Goal: Information Seeking & Learning: Check status

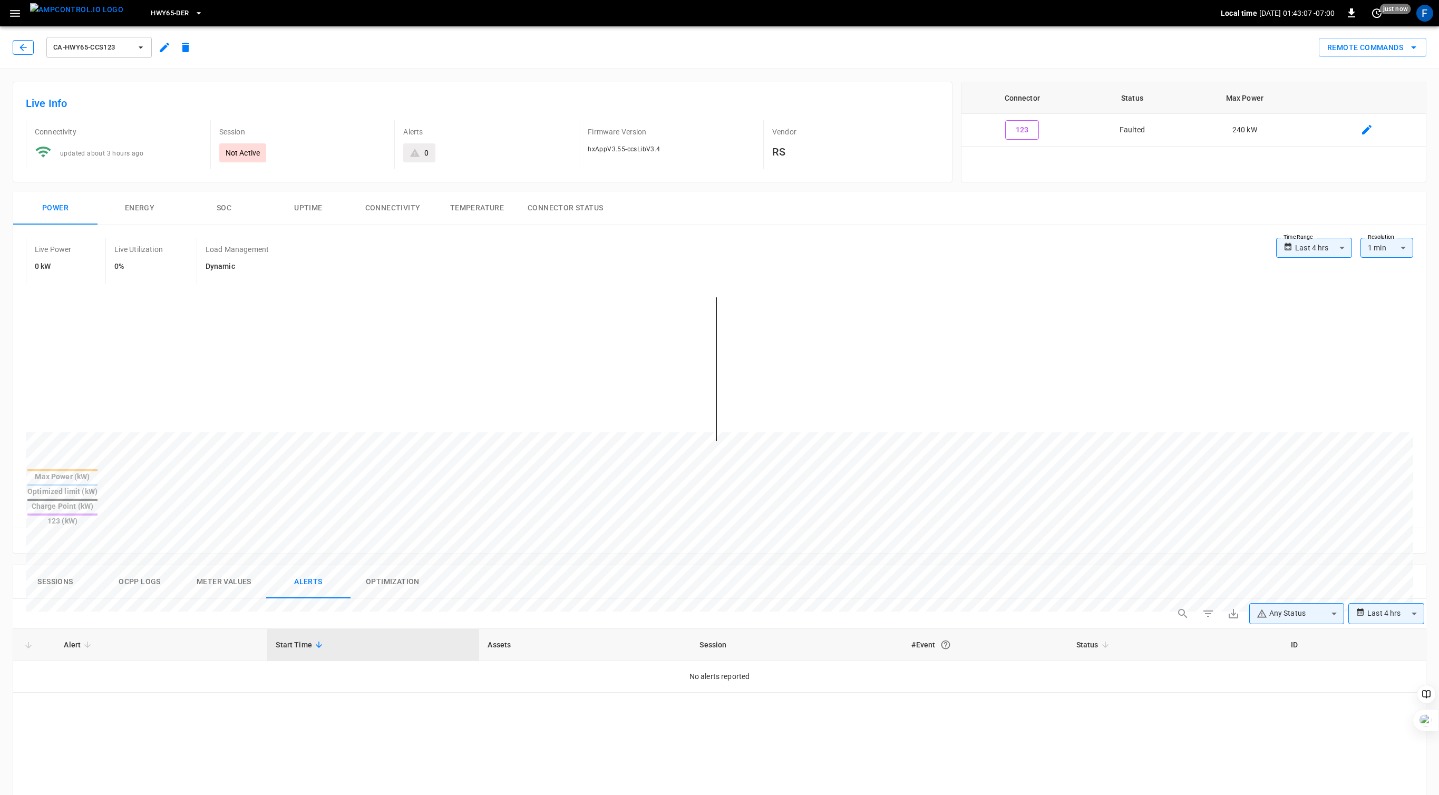
click at [26, 43] on icon "button" at bounding box center [23, 47] width 11 height 11
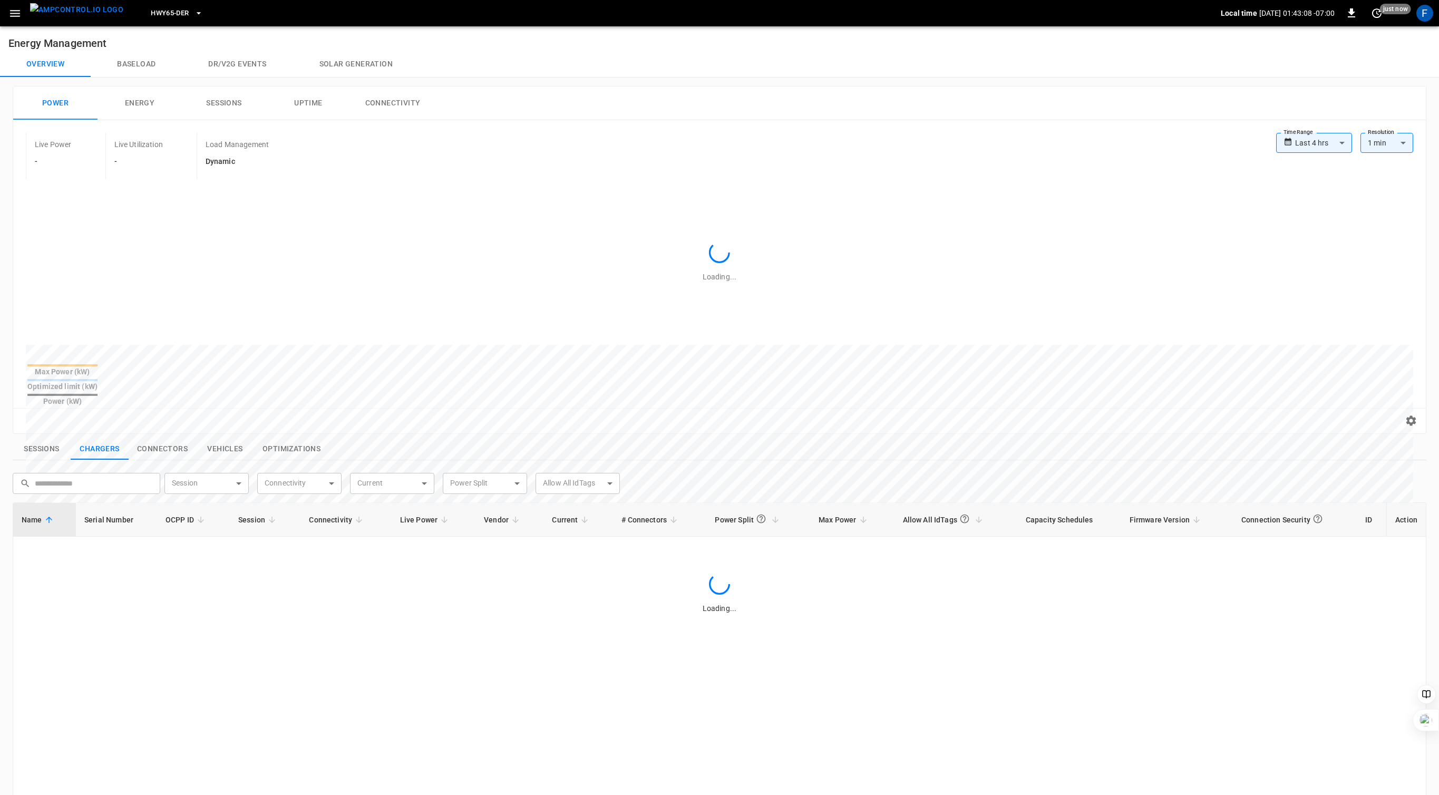
scroll to position [260, 0]
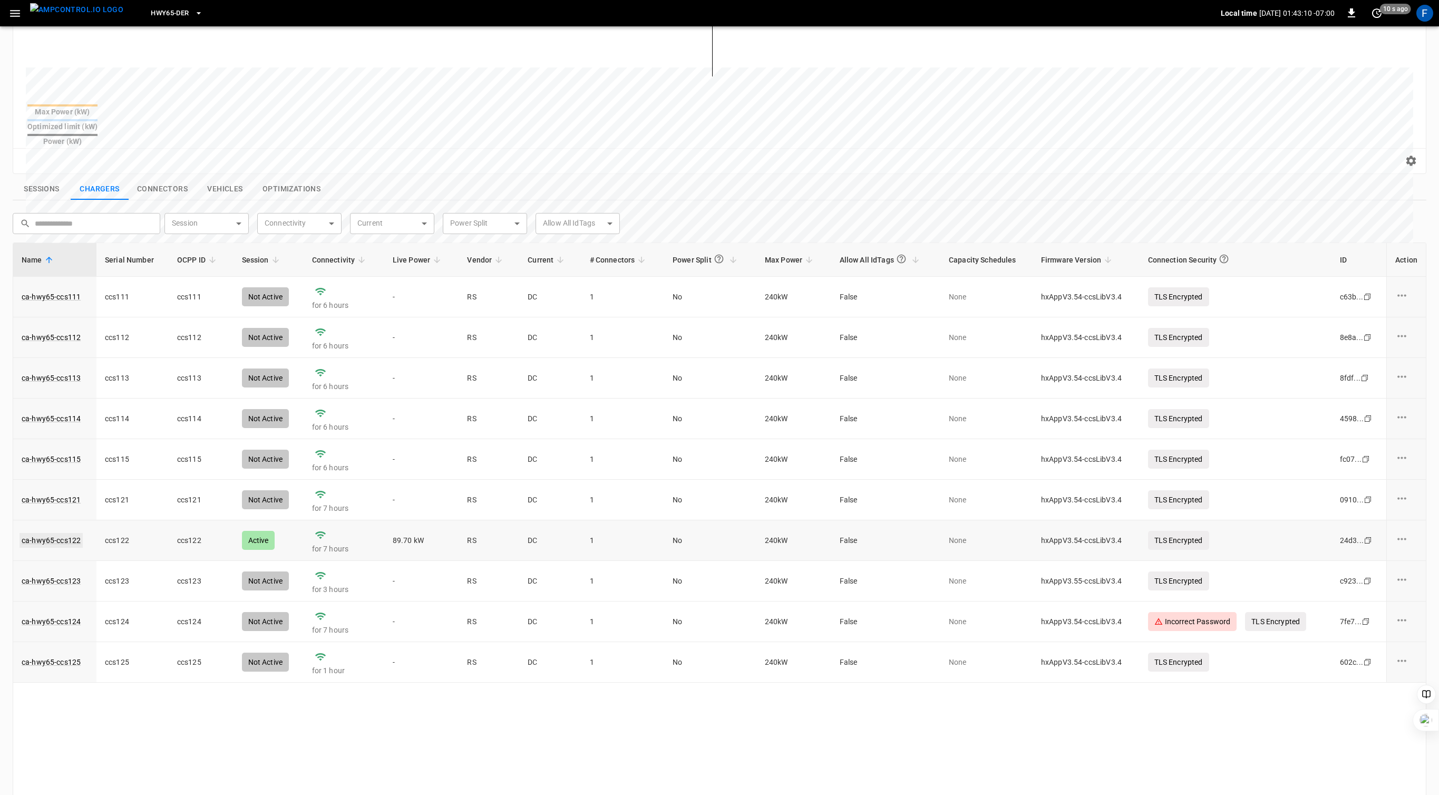
click at [56, 533] on link "ca-hwy65-ccs122" at bounding box center [51, 540] width 63 height 15
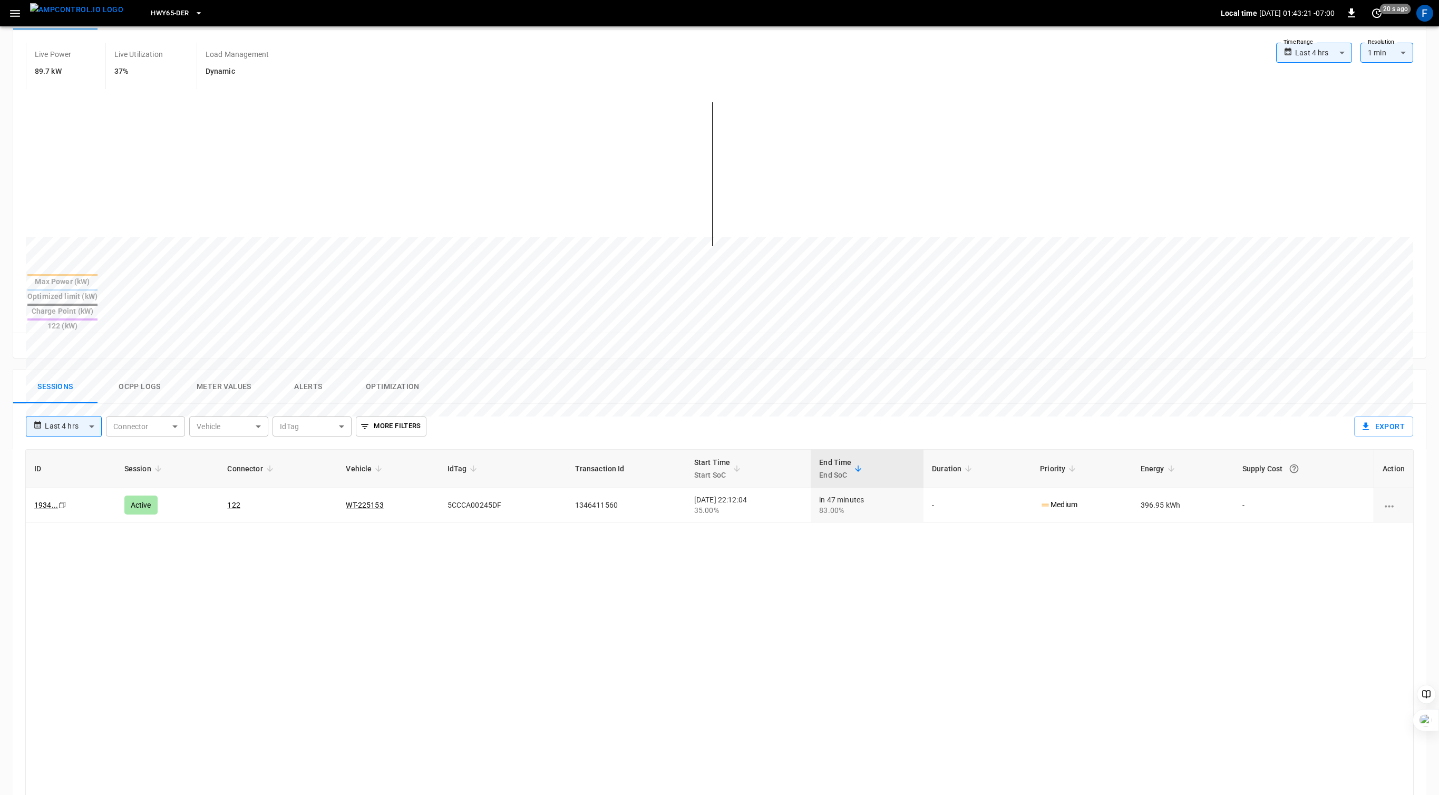
scroll to position [59, 0]
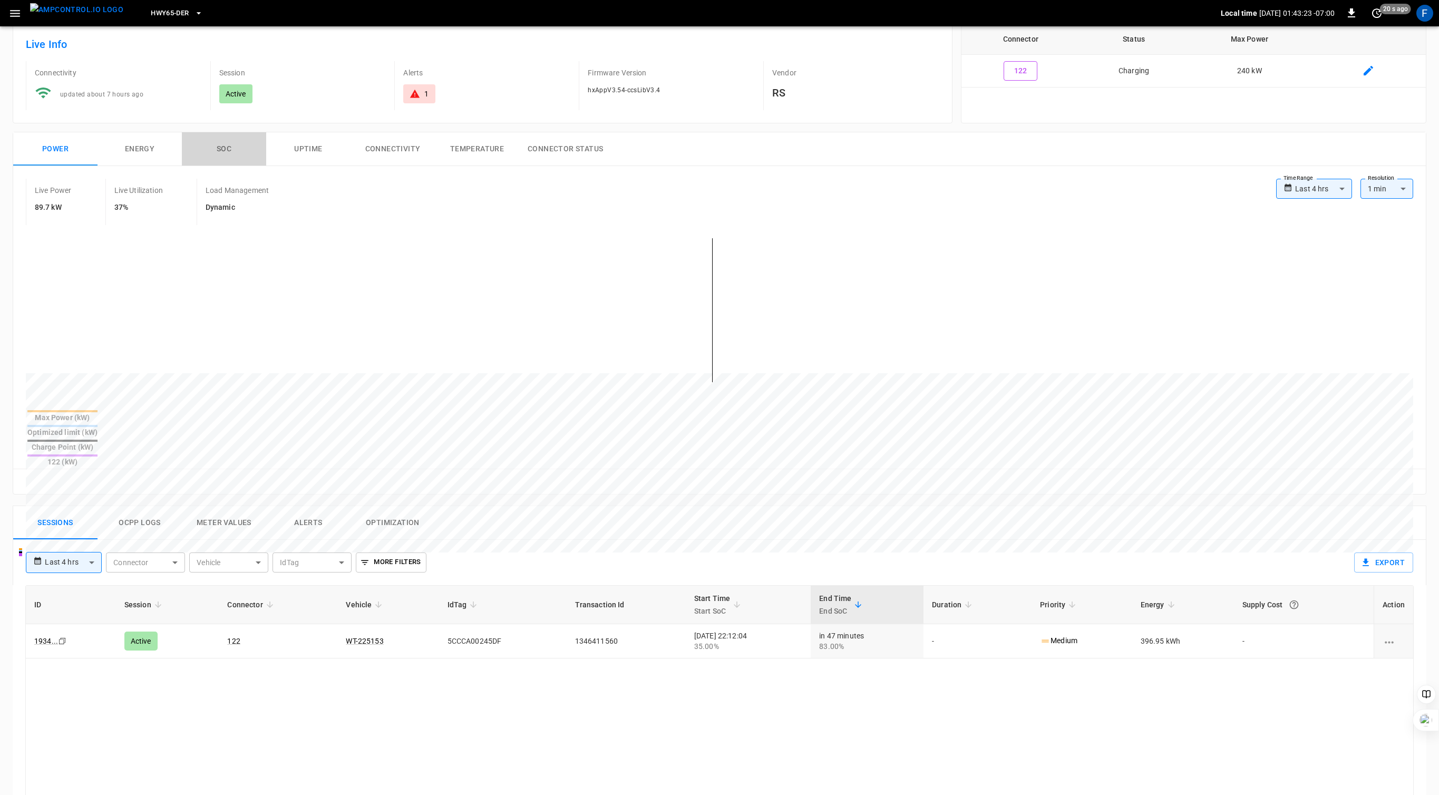
click at [224, 154] on button "SOC" at bounding box center [224, 149] width 84 height 34
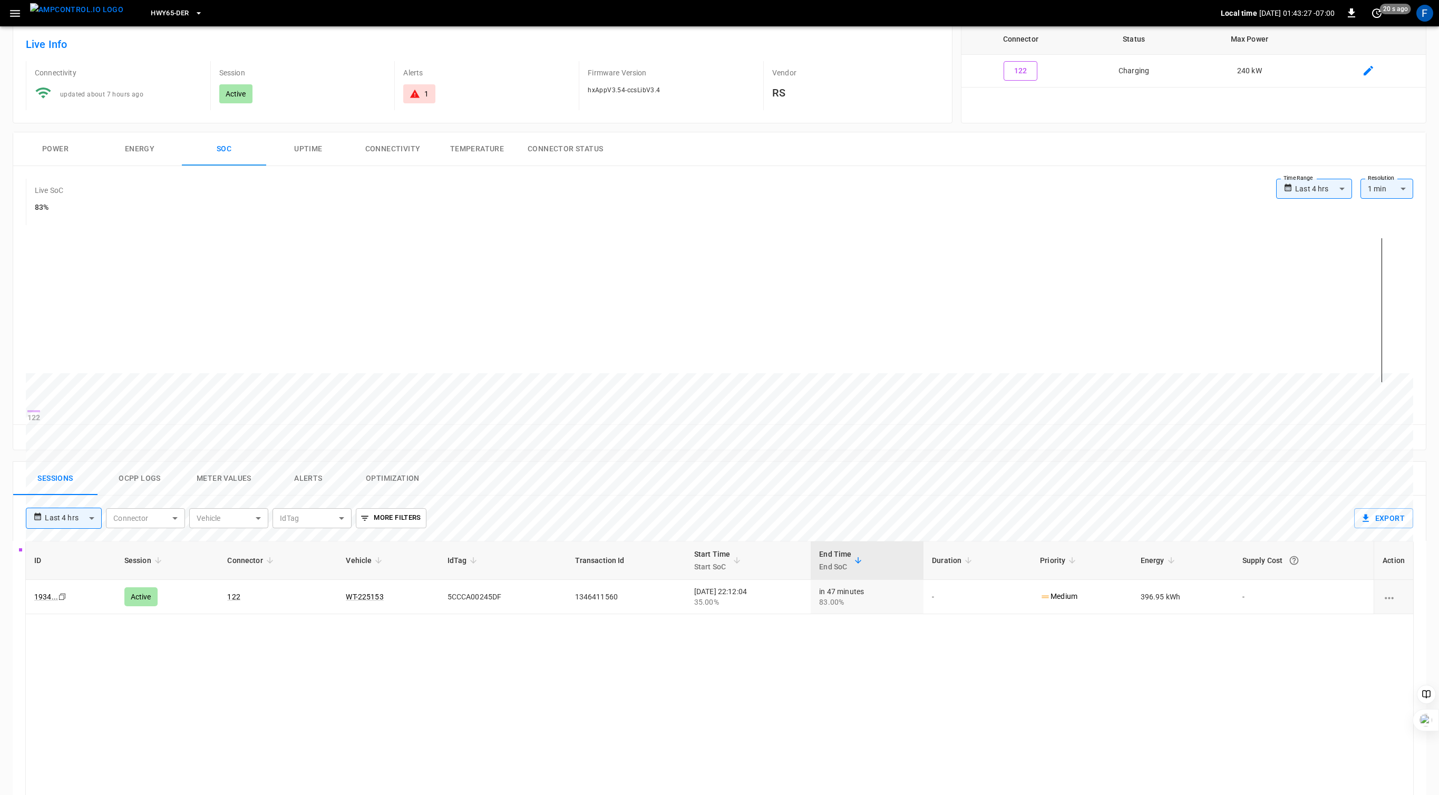
click at [143, 496] on button "Ocpp logs" at bounding box center [140, 479] width 84 height 34
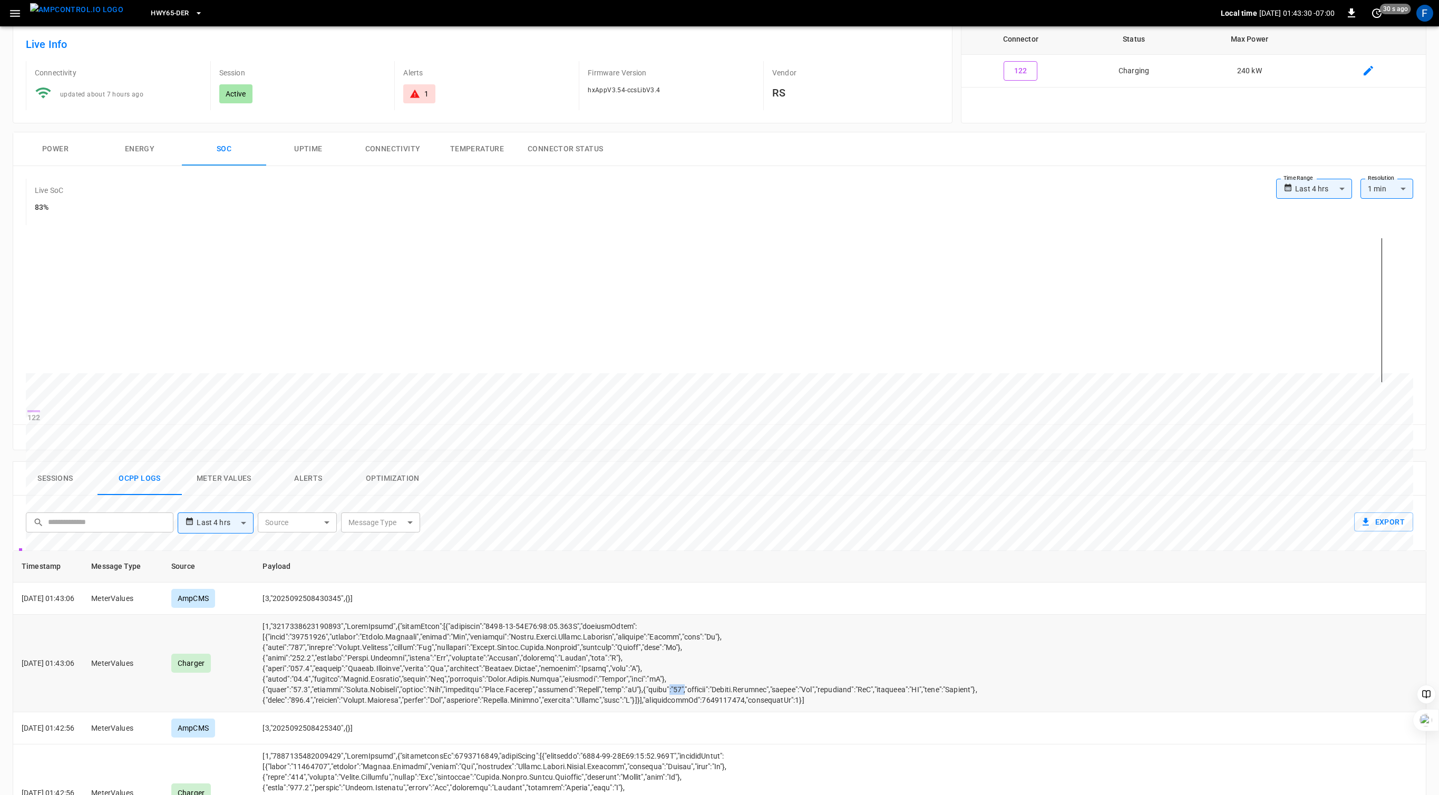
drag, startPoint x: 305, startPoint y: 711, endPoint x: 321, endPoint y: 711, distance: 15.8
click at [321, 711] on td "opcc-messages-table" at bounding box center [628, 664] width 748 height 98
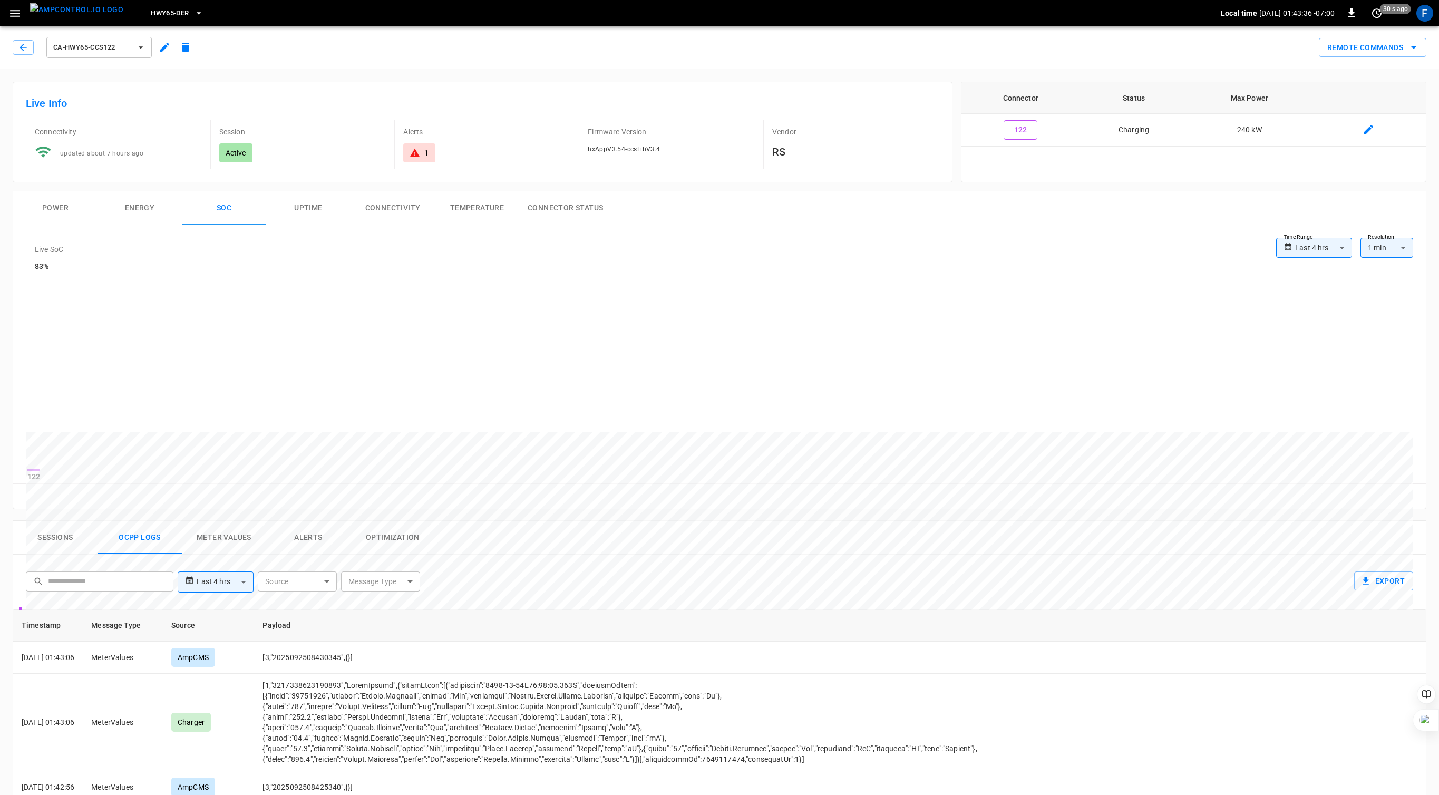
click at [421, 152] on div "1" at bounding box center [419, 153] width 19 height 11
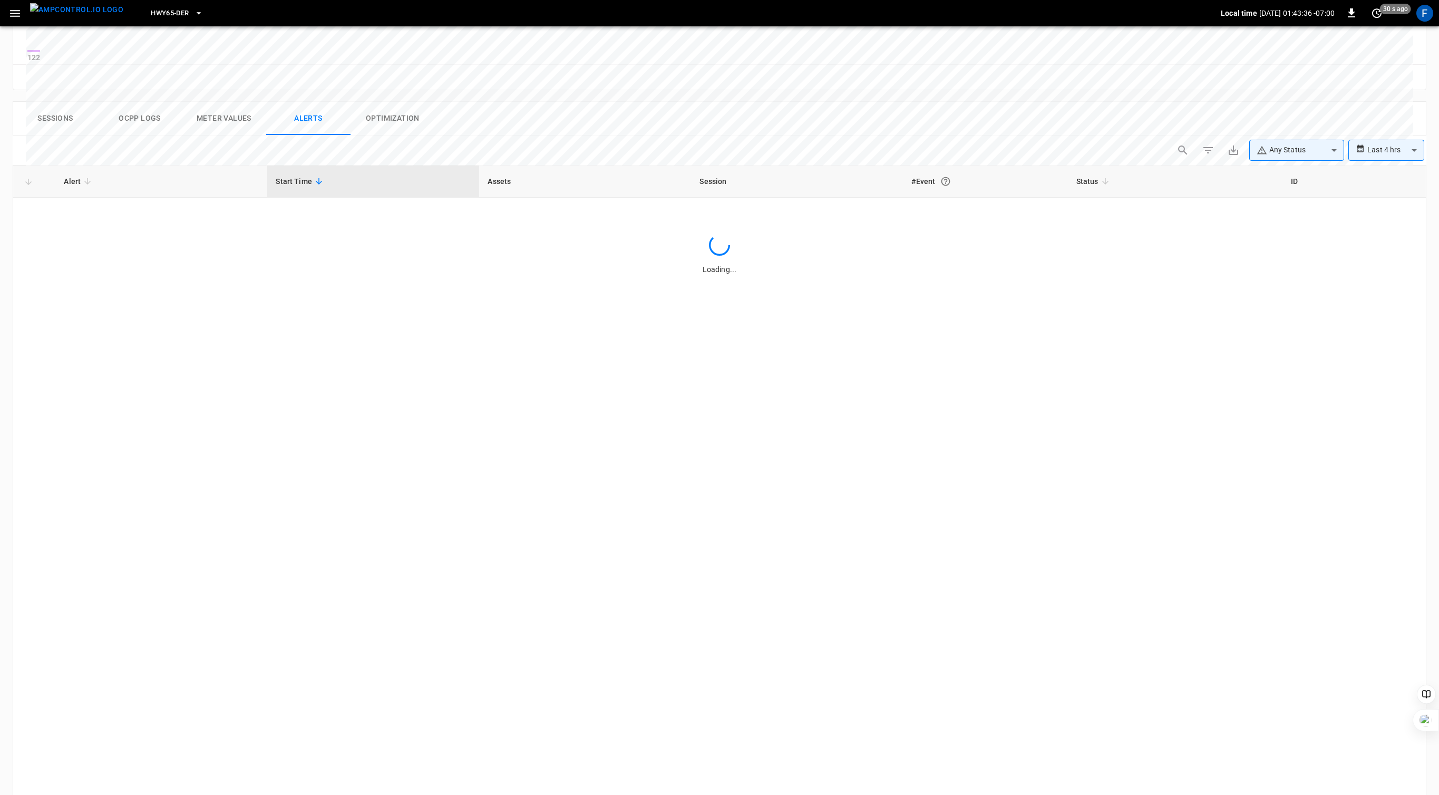
scroll to position [420, 0]
click at [59, 123] on button "Sessions" at bounding box center [55, 118] width 84 height 34
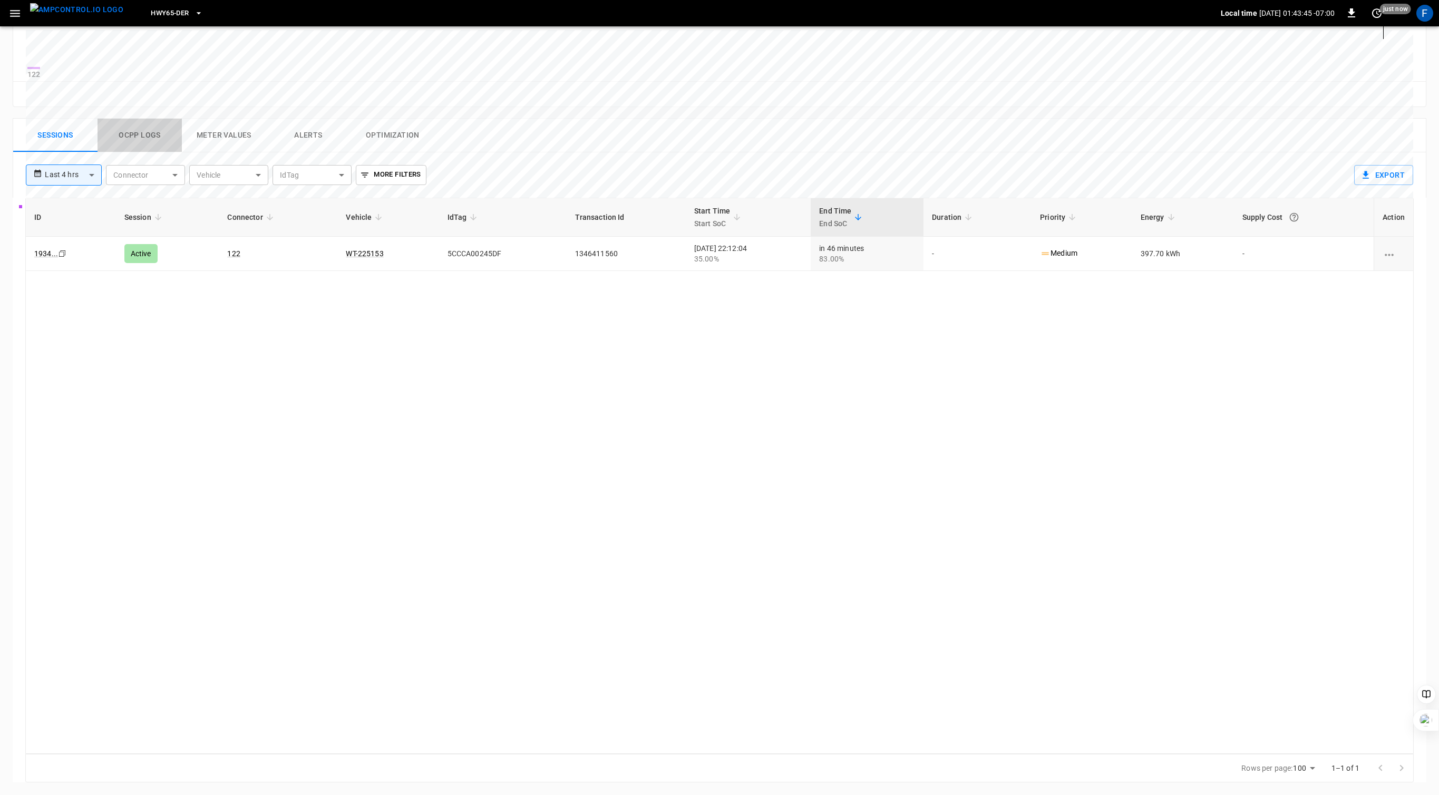
click at [146, 137] on button "Ocpp logs" at bounding box center [140, 136] width 84 height 34
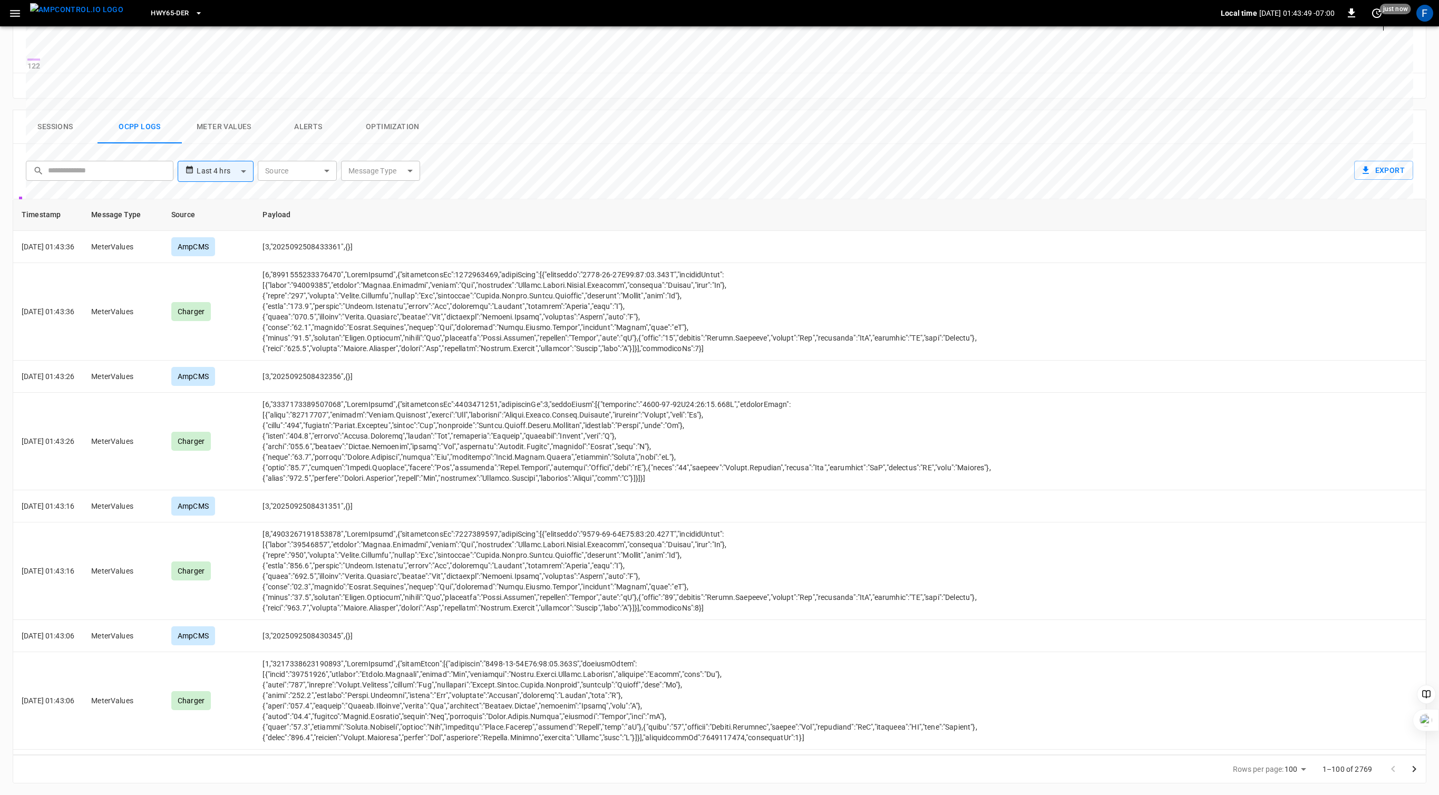
click at [57, 131] on button "Sessions" at bounding box center [55, 127] width 84 height 34
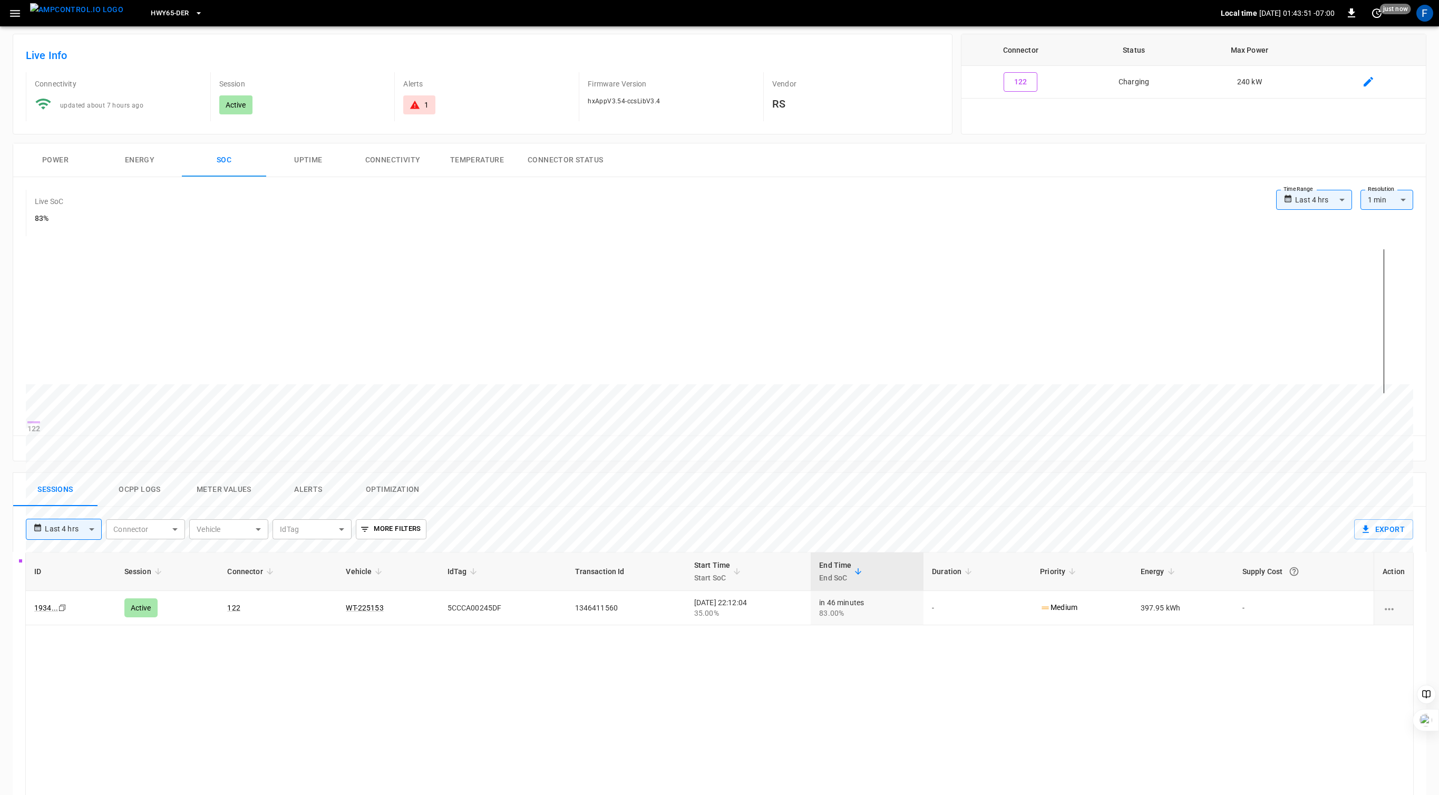
scroll to position [0, 0]
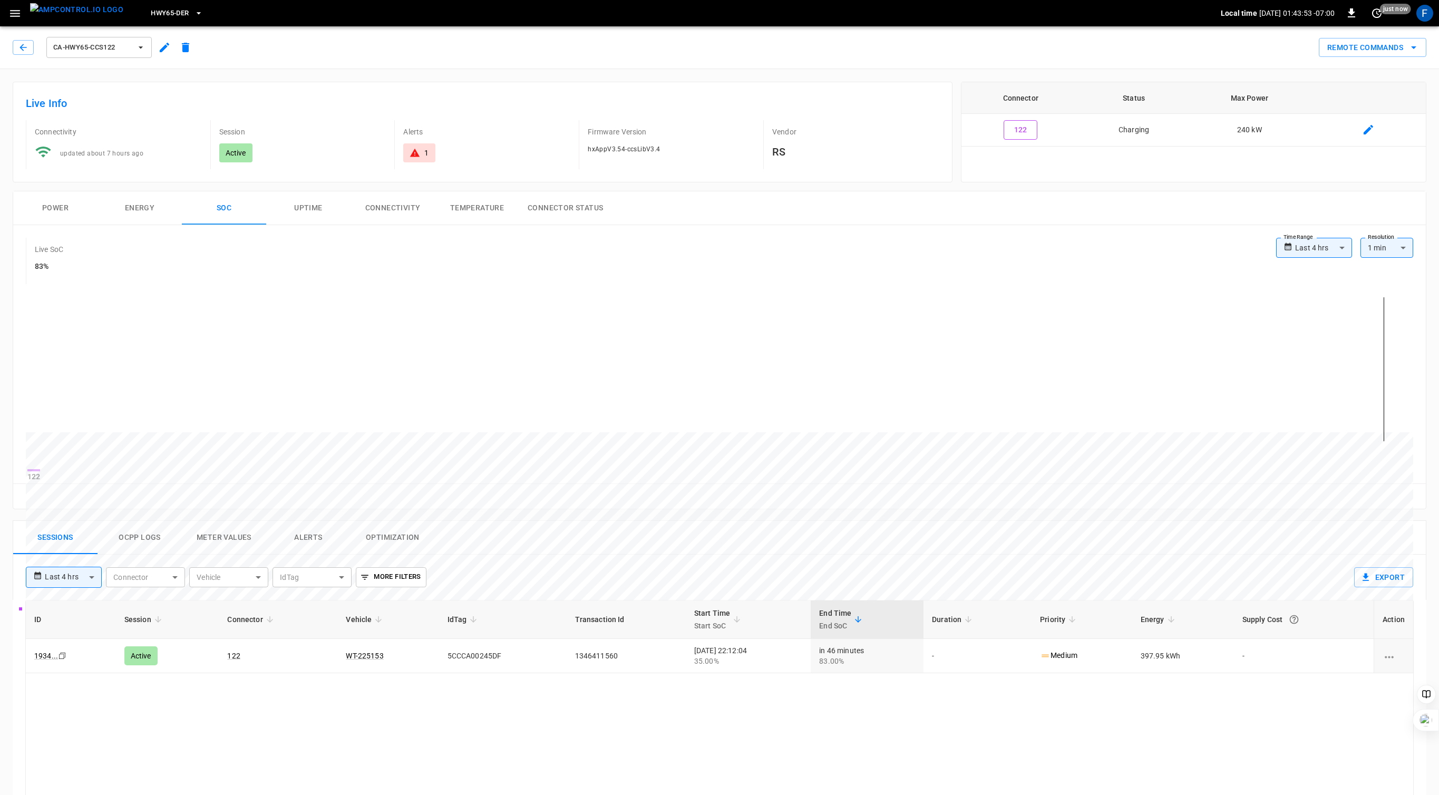
click at [672, 187] on div "**********" at bounding box center [715, 347] width 1422 height 330
click at [714, 189] on div "**********" at bounding box center [715, 347] width 1422 height 330
click at [716, 188] on div "**********" at bounding box center [715, 347] width 1422 height 330
click at [622, 81] on div "Live Info Connectivity updated about 7 hours ago Session Active Alerts 1 Firmwa…" at bounding box center [478, 127] width 948 height 109
click at [625, 75] on div "Live Info Connectivity updated about 7 hours ago Session Active Alerts 1 Firmwa…" at bounding box center [478, 127] width 948 height 109
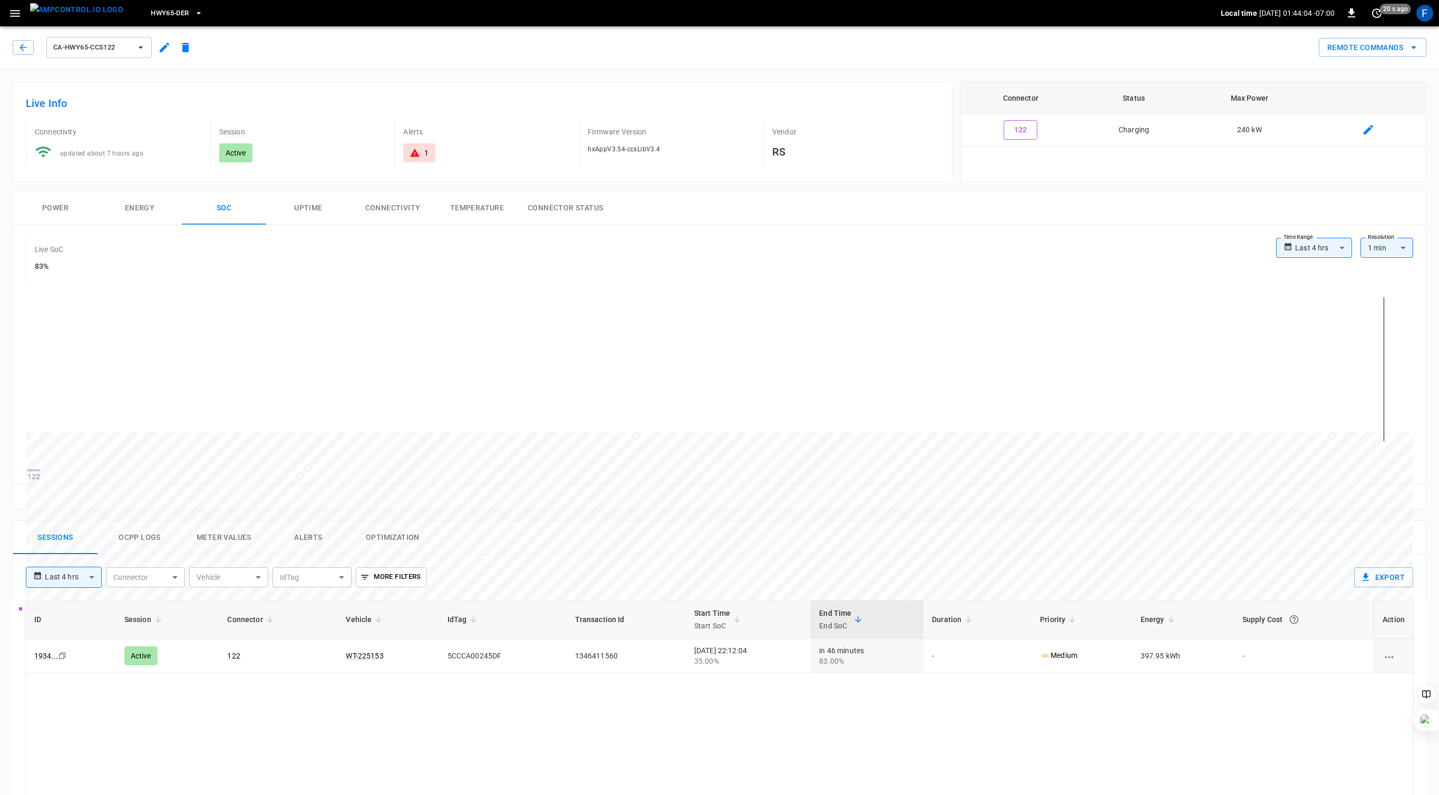
click at [689, 74] on div "Live Info Connectivity updated about 7 hours ago Session Active Alerts 1 Firmwa…" at bounding box center [478, 127] width 948 height 109
click at [29, 42] on button "button" at bounding box center [23, 47] width 21 height 15
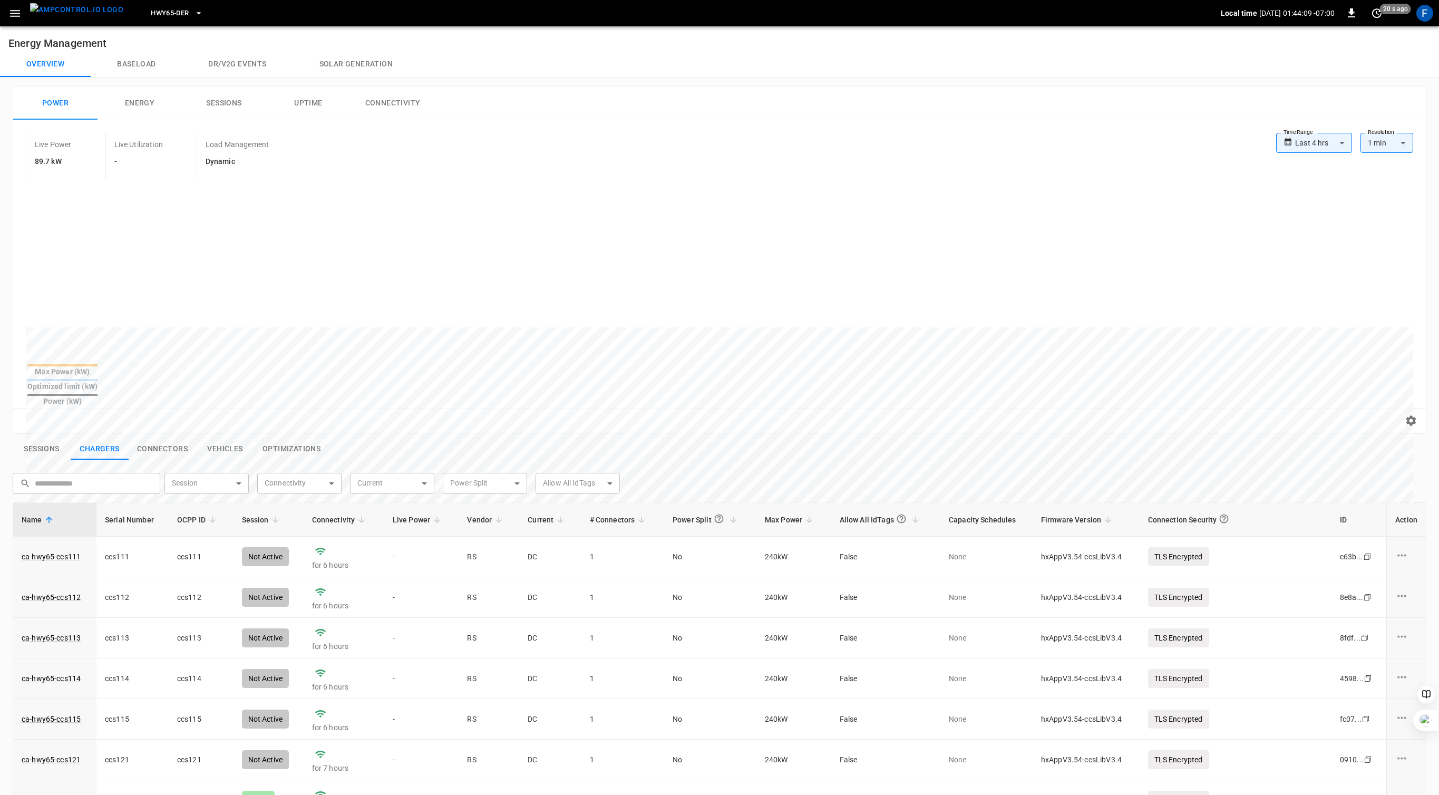
scroll to position [256, 0]
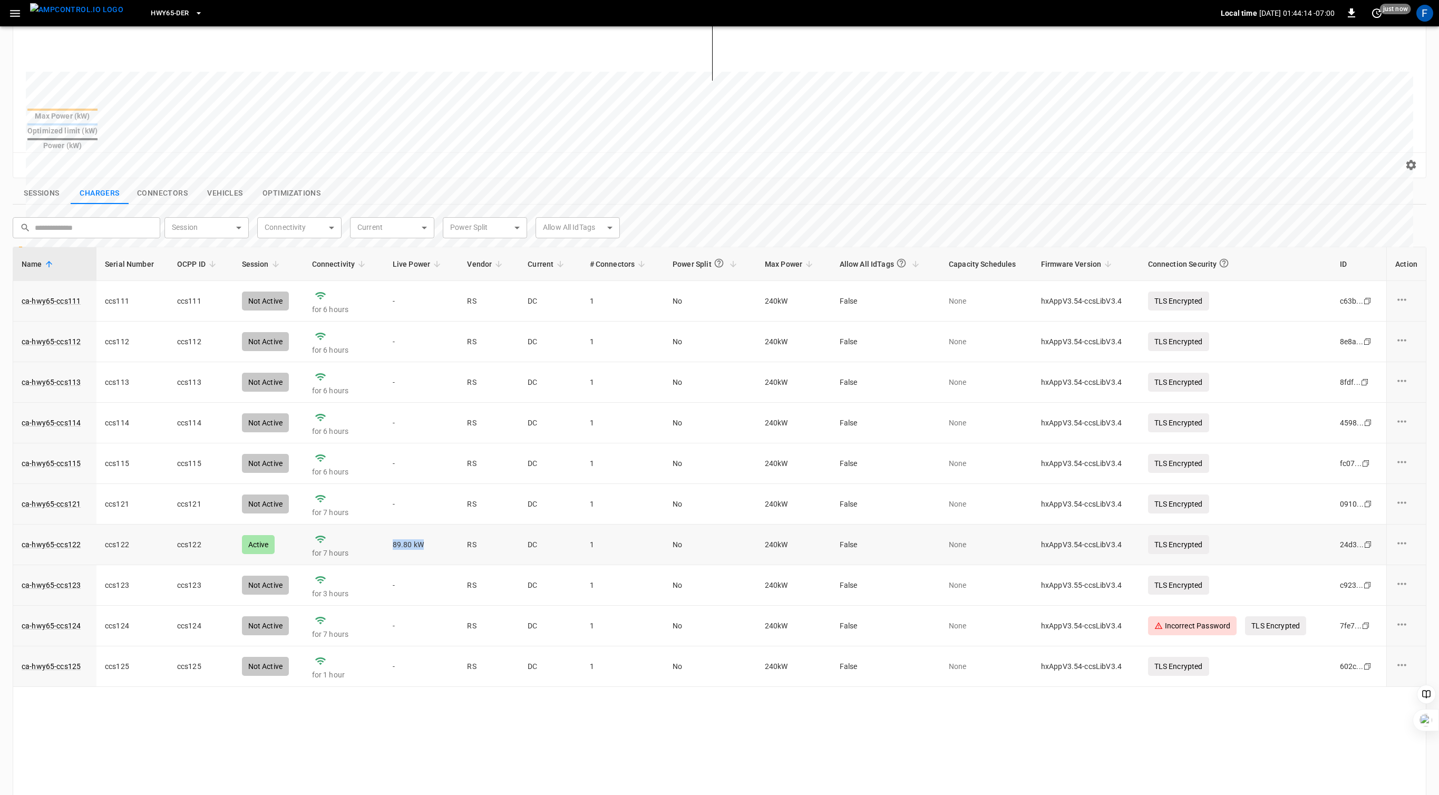
drag, startPoint x: 392, startPoint y: 524, endPoint x: 425, endPoint y: 524, distance: 33.2
click at [425, 525] on td "89.80 kW" at bounding box center [421, 545] width 75 height 41
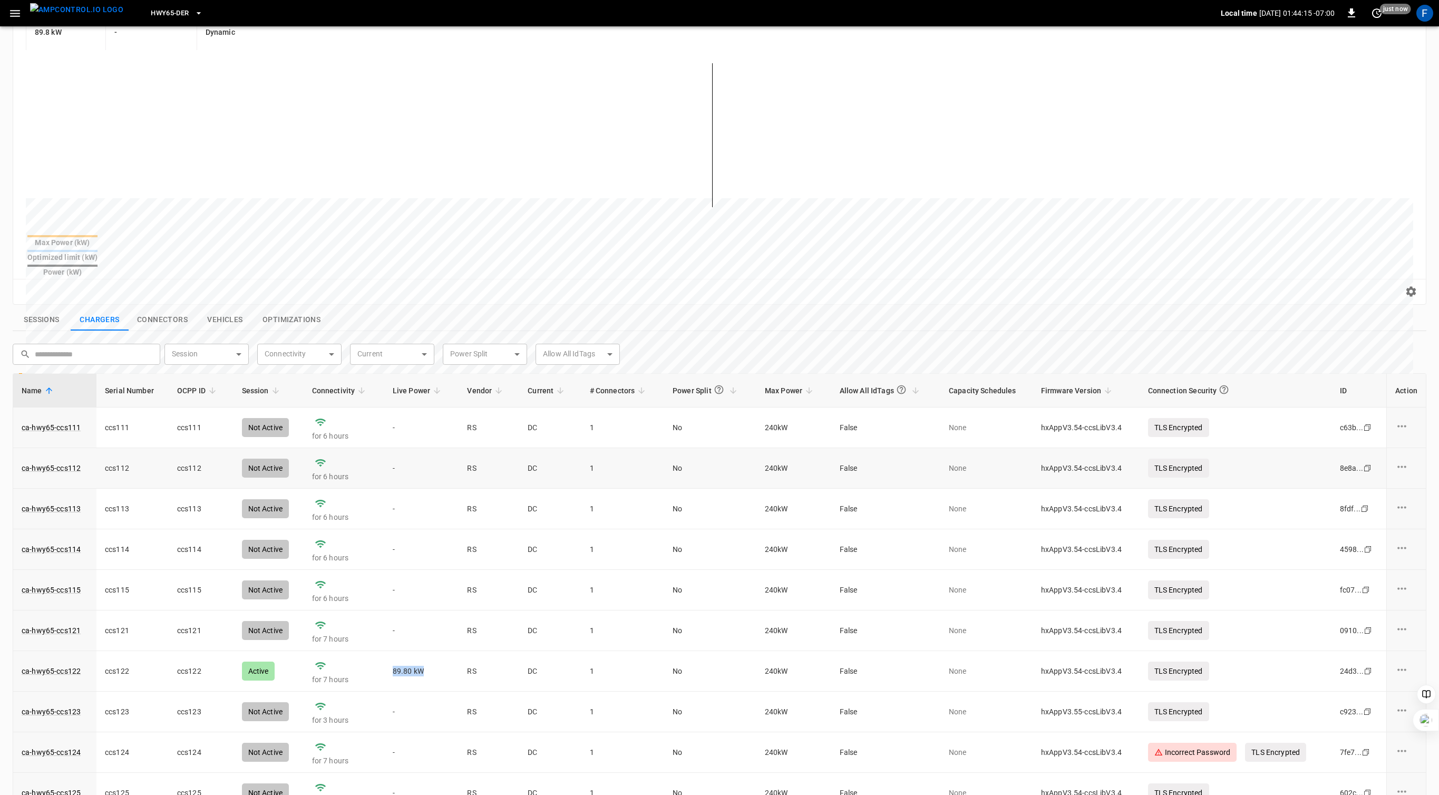
scroll to position [0, 0]
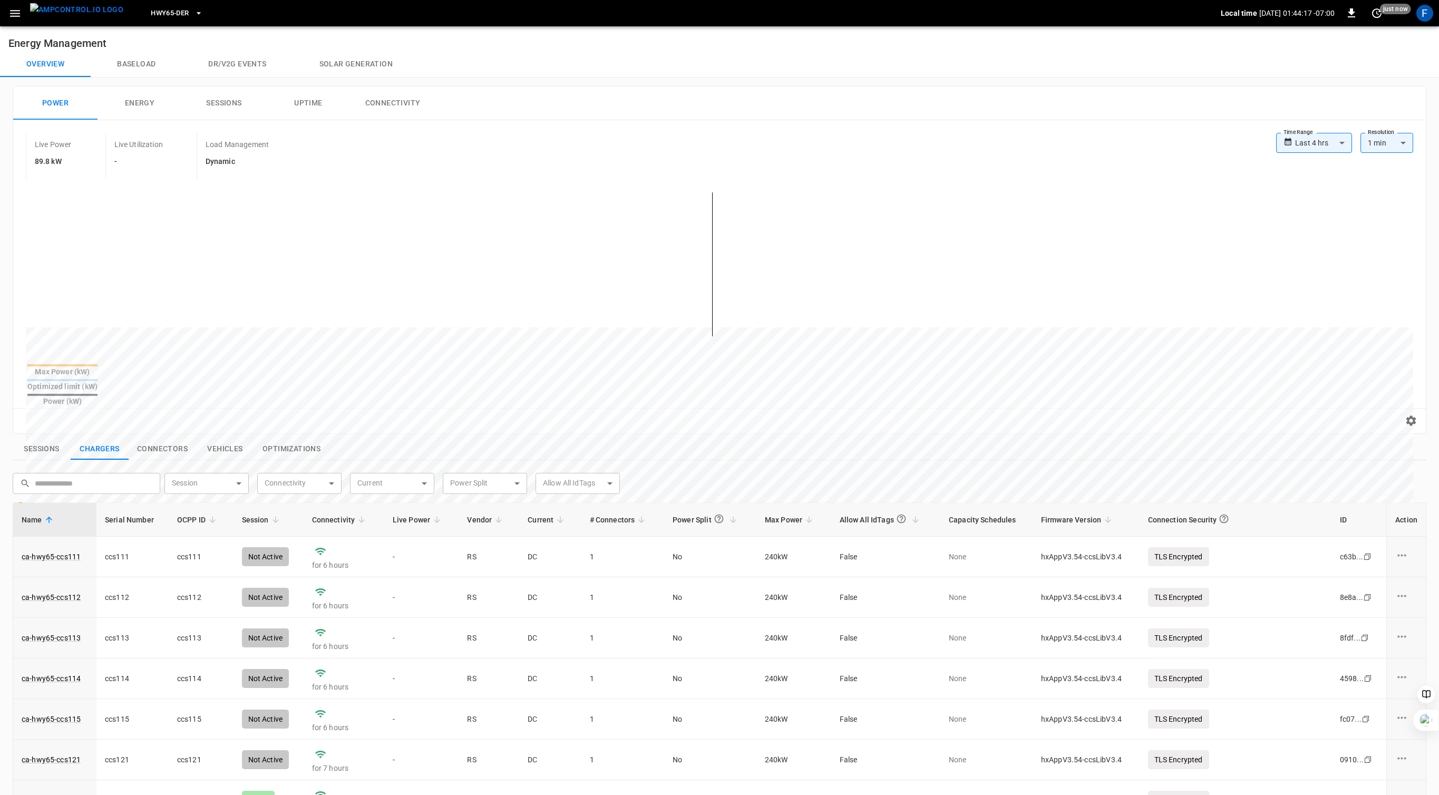
click at [674, 438] on div "Sessions Chargers Connectors Vehicles Optimizations" at bounding box center [720, 449] width 1414 height 22
click at [534, 82] on div "**********" at bounding box center [717, 258] width 1418 height 352
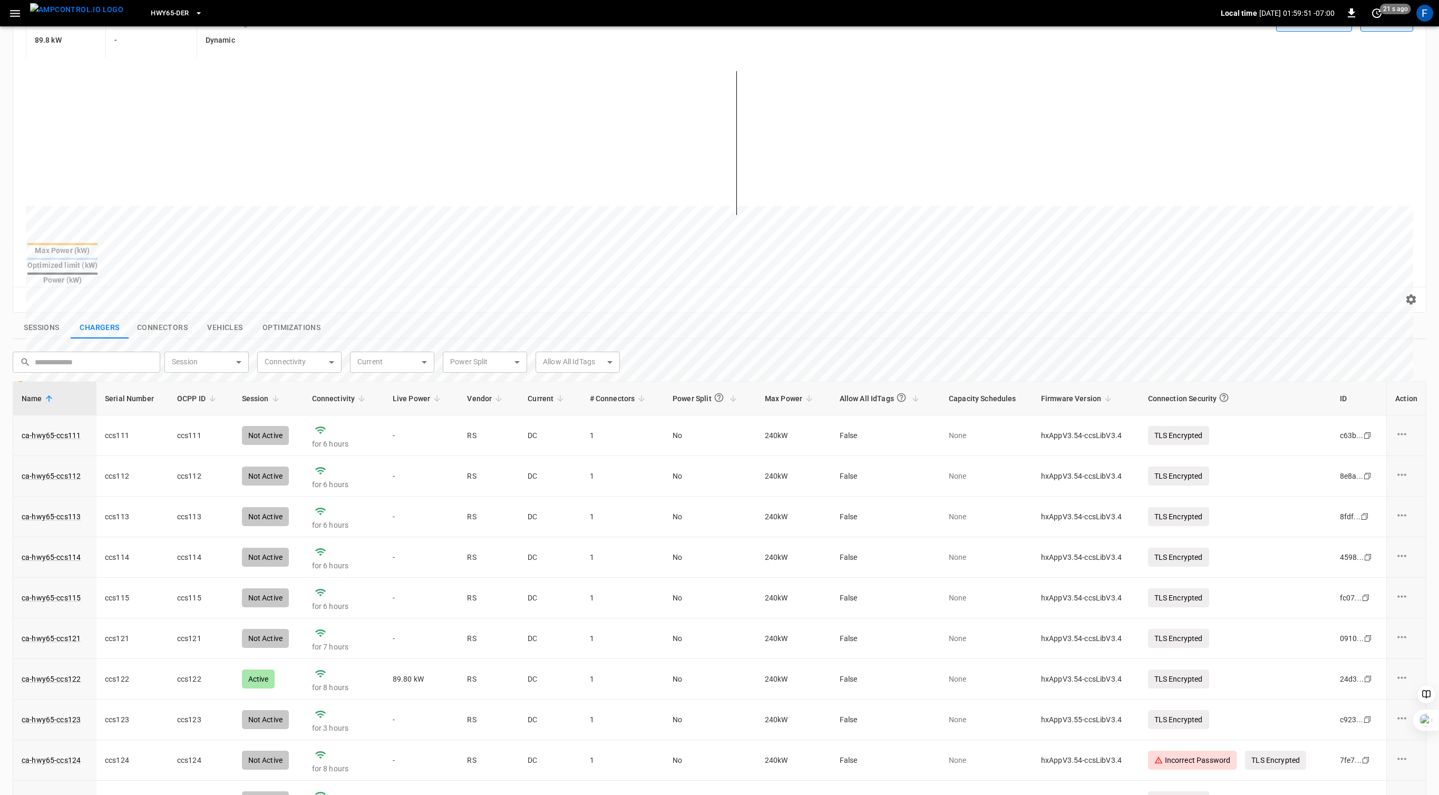
scroll to position [280, 0]
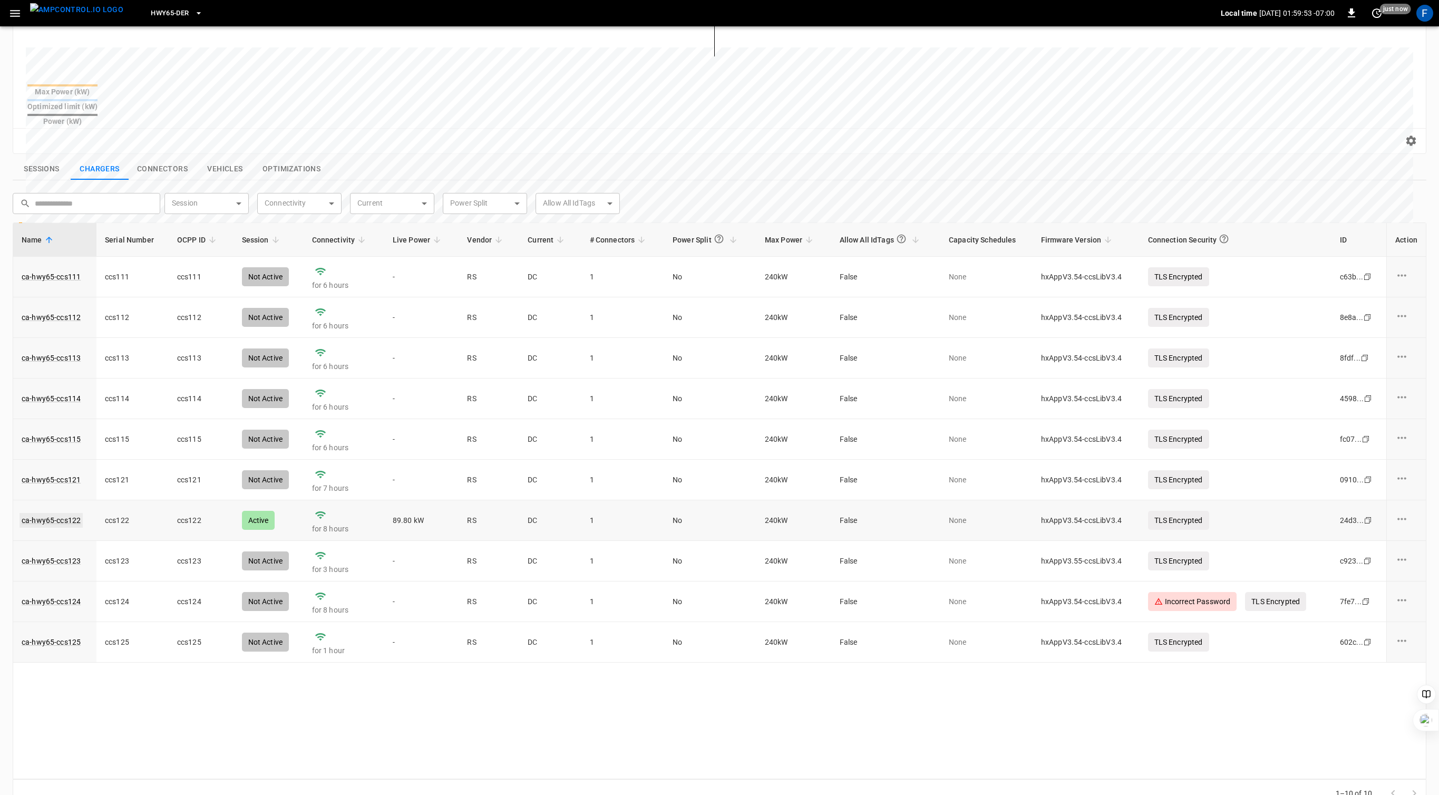
click at [69, 513] on link "ca-hwy65-ccs122" at bounding box center [51, 520] width 63 height 15
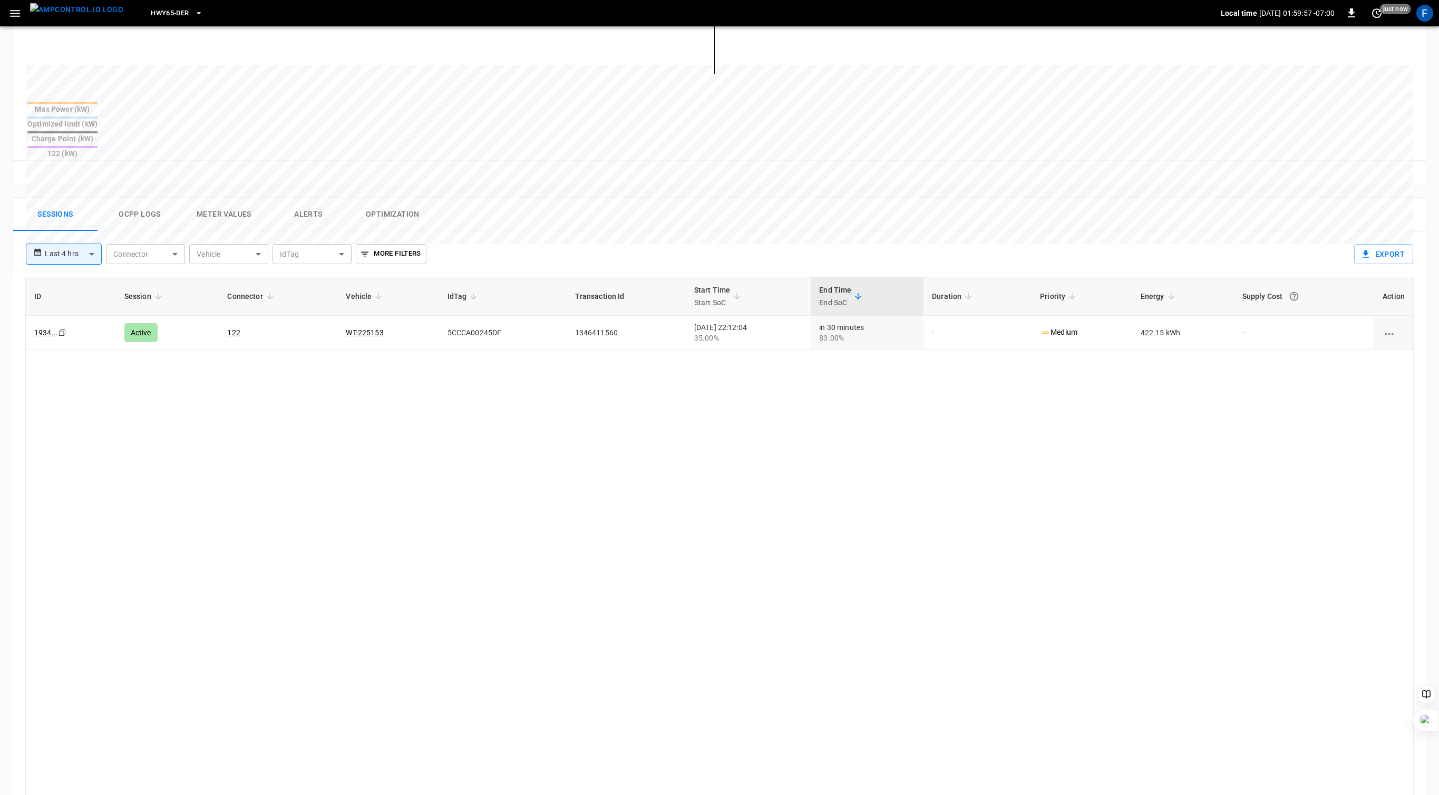
scroll to position [366, 0]
click at [134, 199] on button "Ocpp logs" at bounding box center [140, 216] width 84 height 34
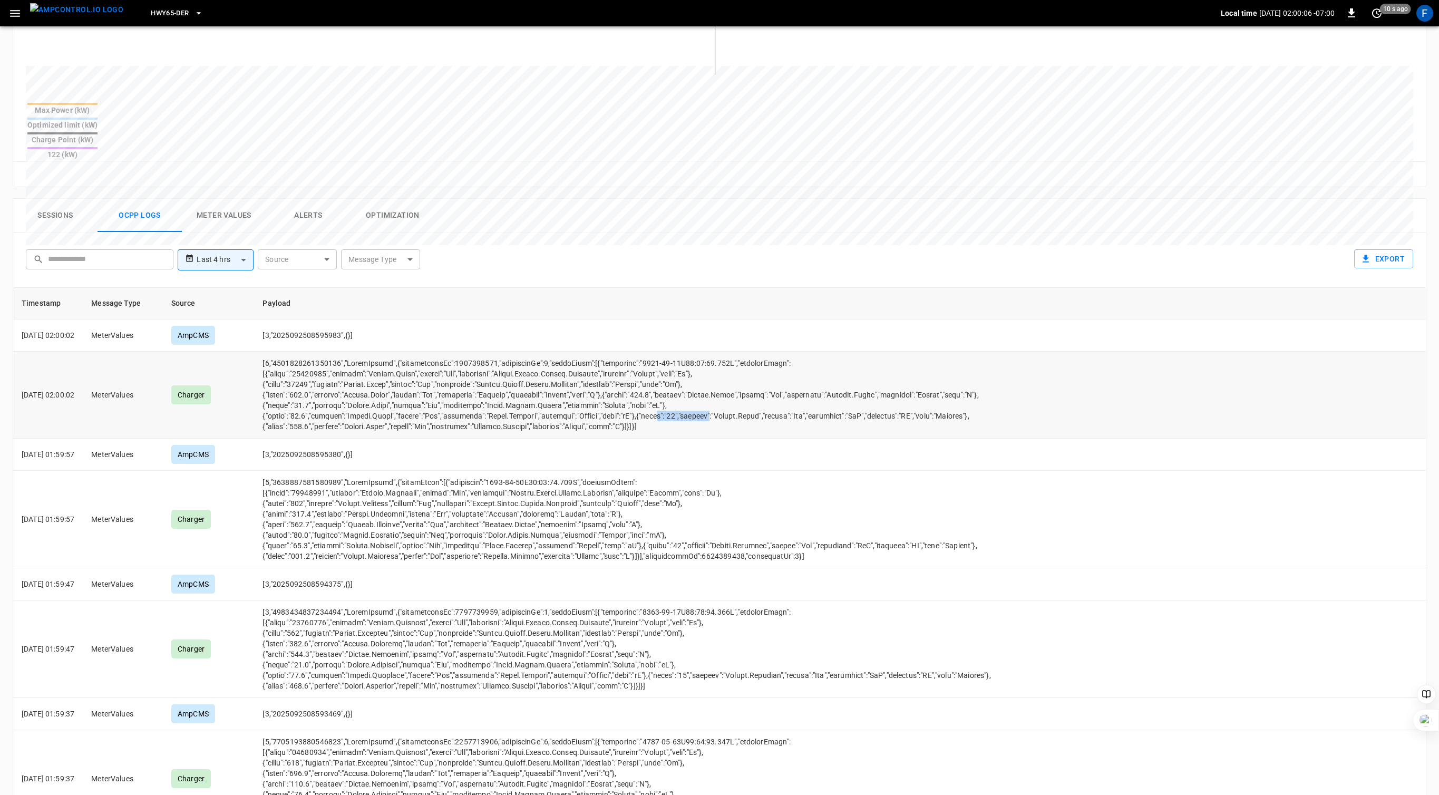
drag, startPoint x: 299, startPoint y: 402, endPoint x: 356, endPoint y: 402, distance: 56.9
click at [356, 402] on td "opcc-messages-table" at bounding box center [628, 395] width 748 height 87
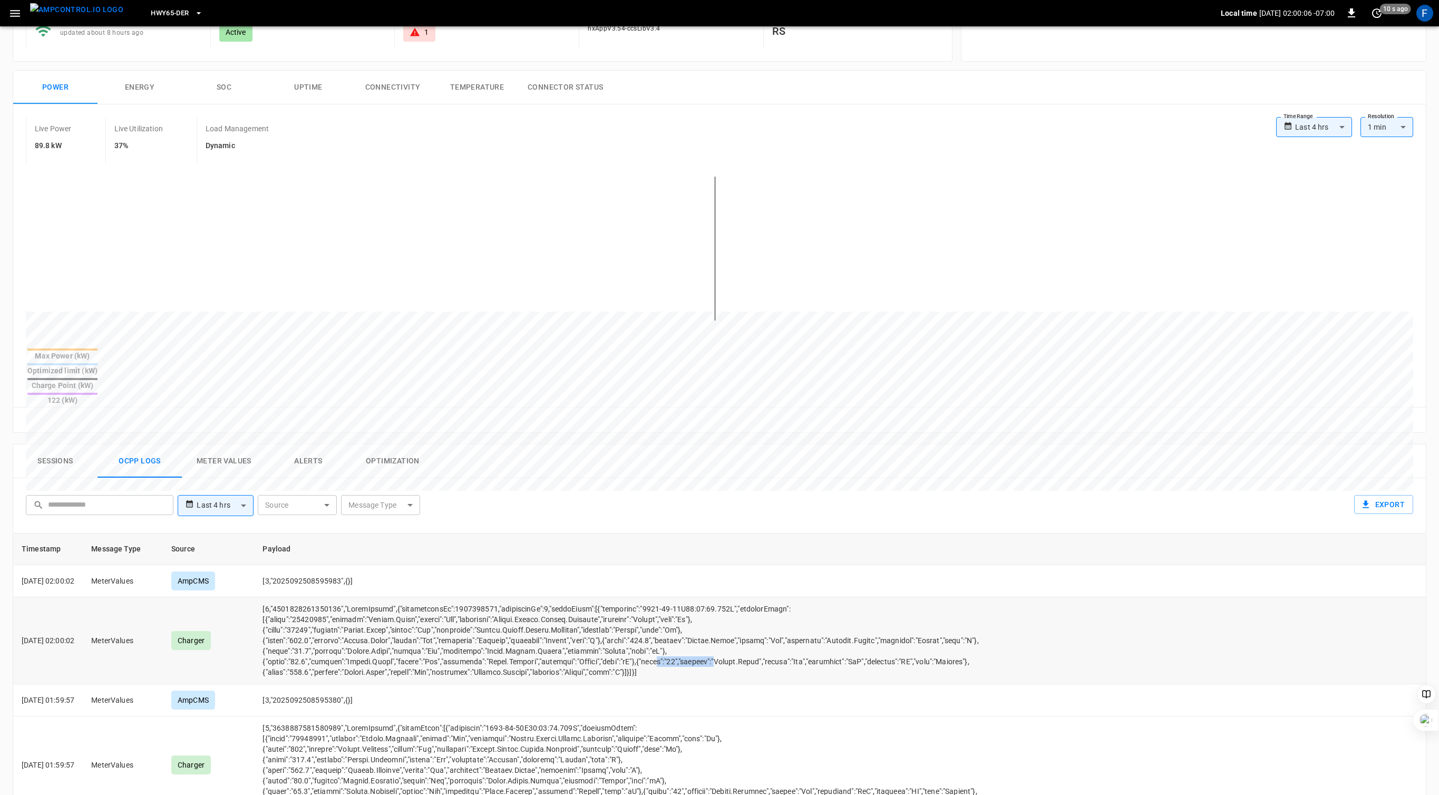
scroll to position [0, 0]
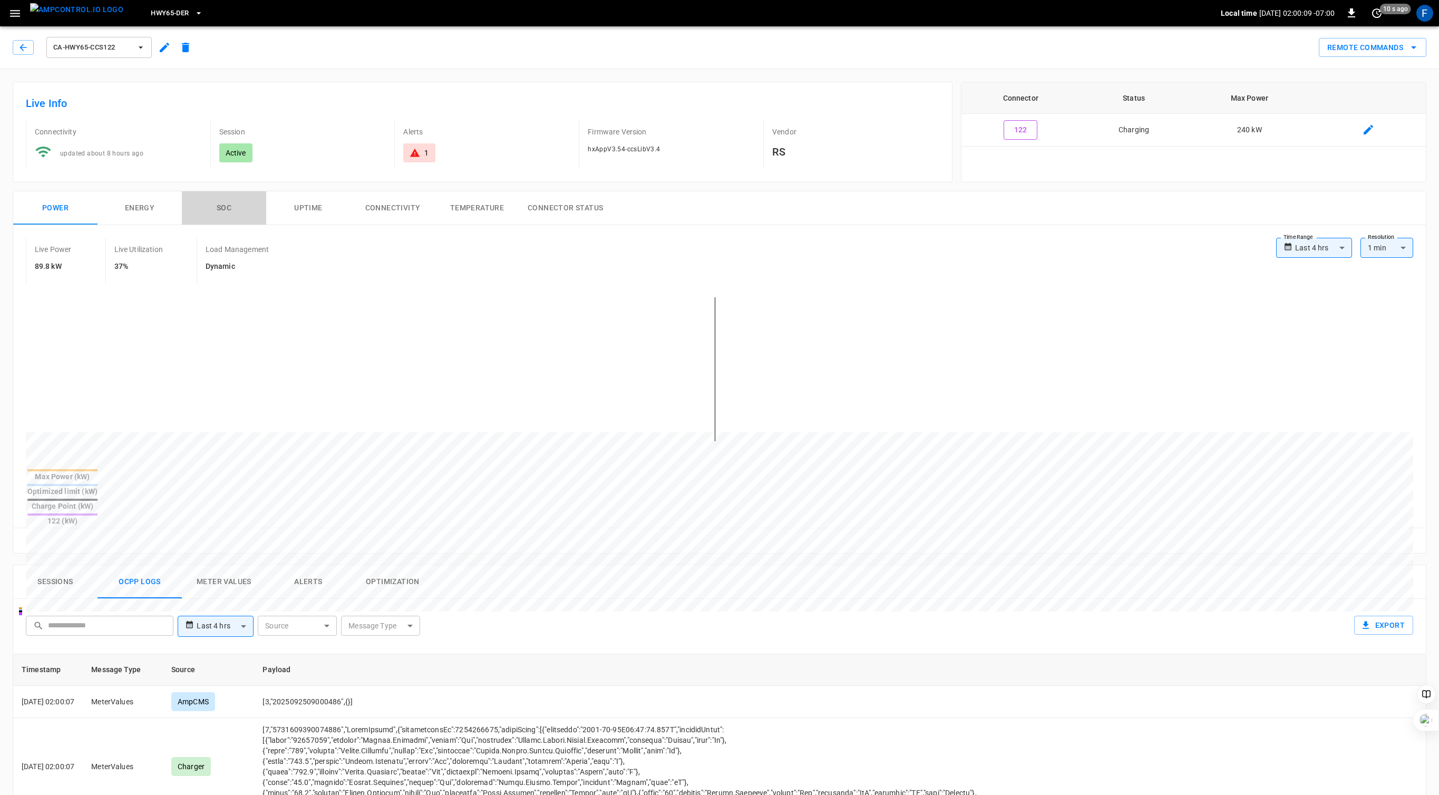
click at [214, 208] on button "SOC" at bounding box center [224, 208] width 84 height 34
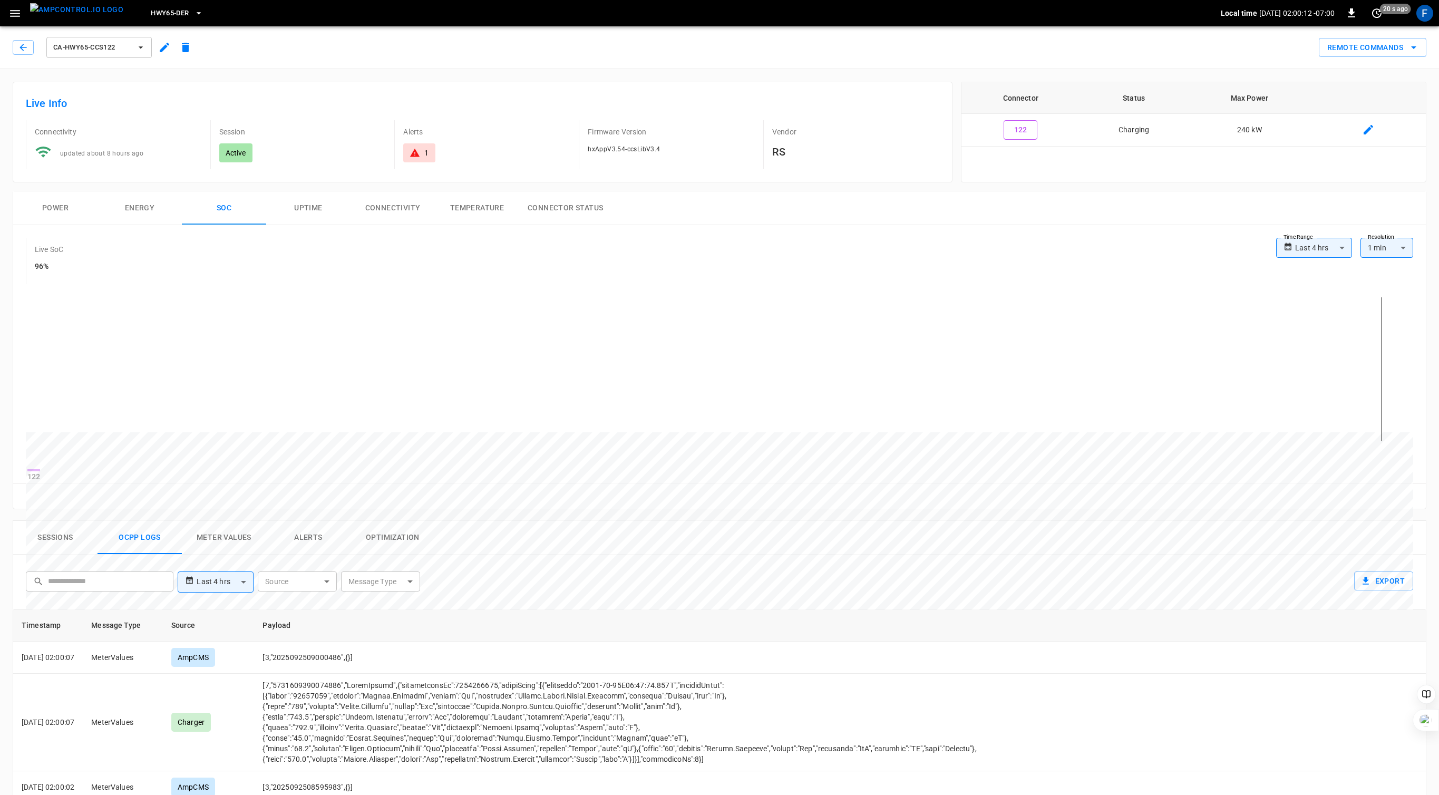
click at [52, 216] on button "Power" at bounding box center [55, 208] width 84 height 34
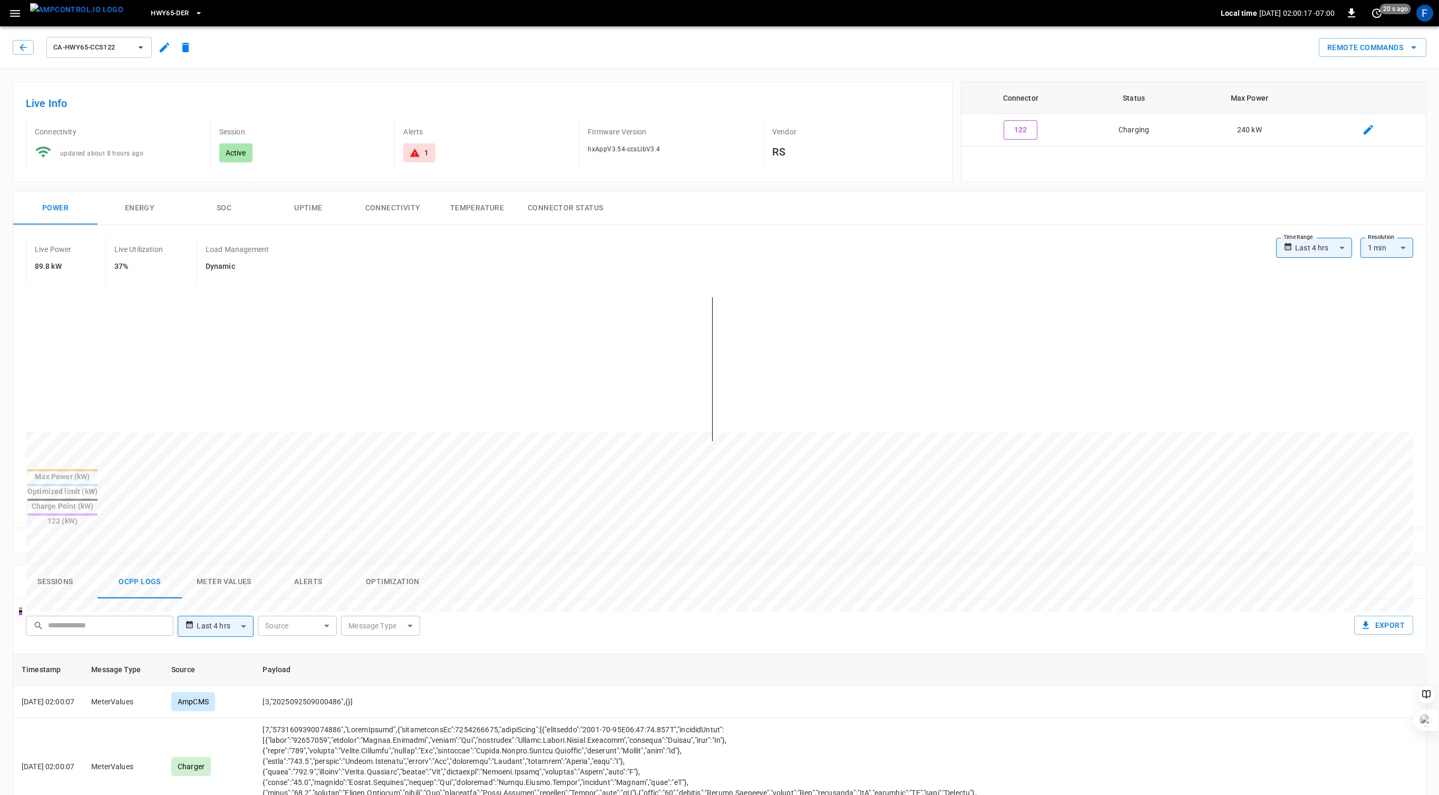
click at [421, 151] on div "1" at bounding box center [419, 153] width 19 height 11
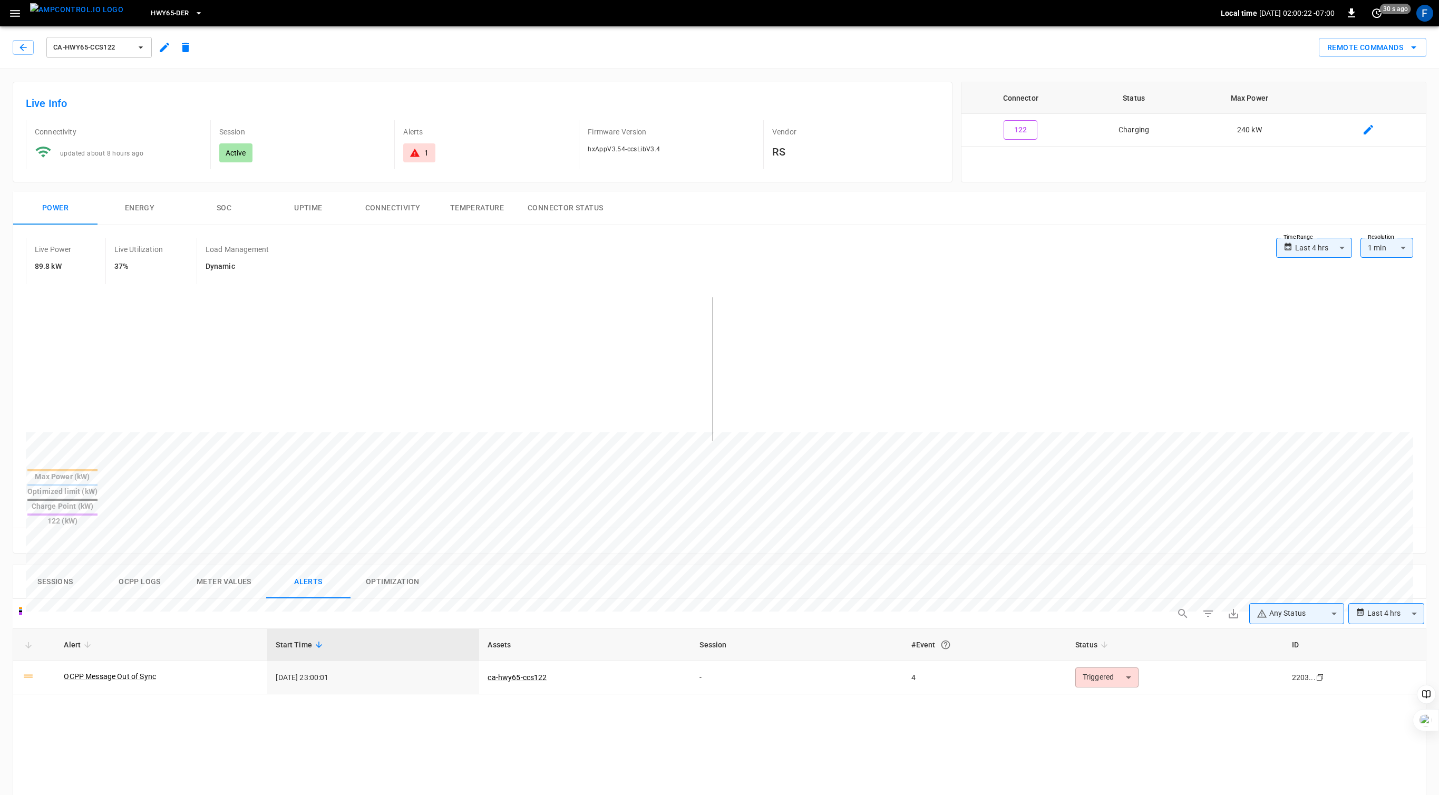
click at [18, 39] on div "ca-hwy65-ccs122" at bounding box center [104, 47] width 183 height 25
click at [26, 47] on icon "button" at bounding box center [23, 47] width 7 height 7
